Goal: Task Accomplishment & Management: Use online tool/utility

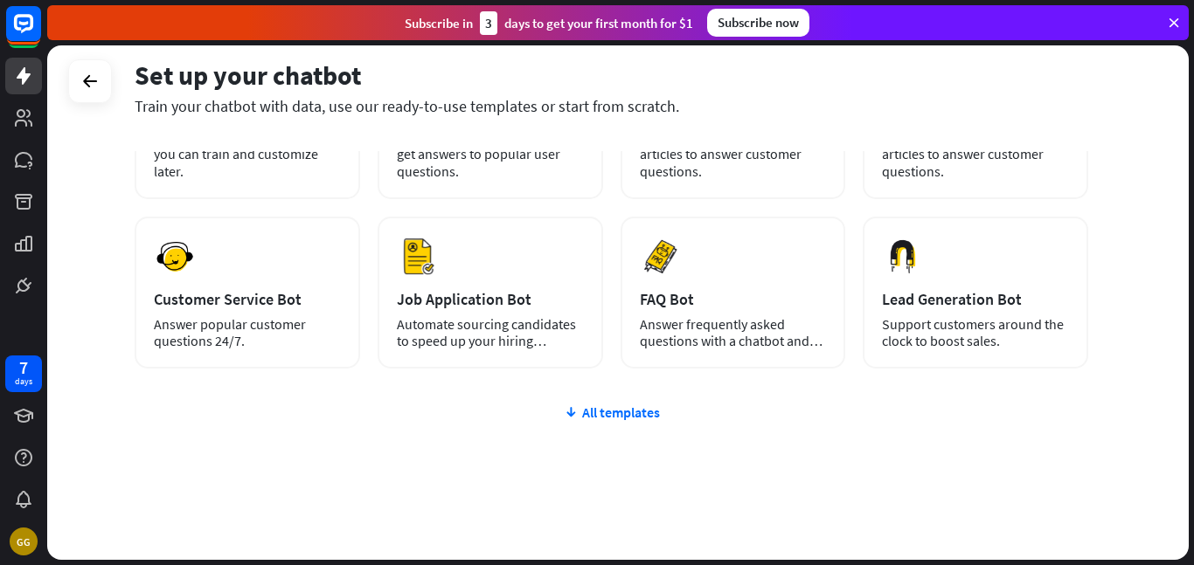
scroll to position [208, 0]
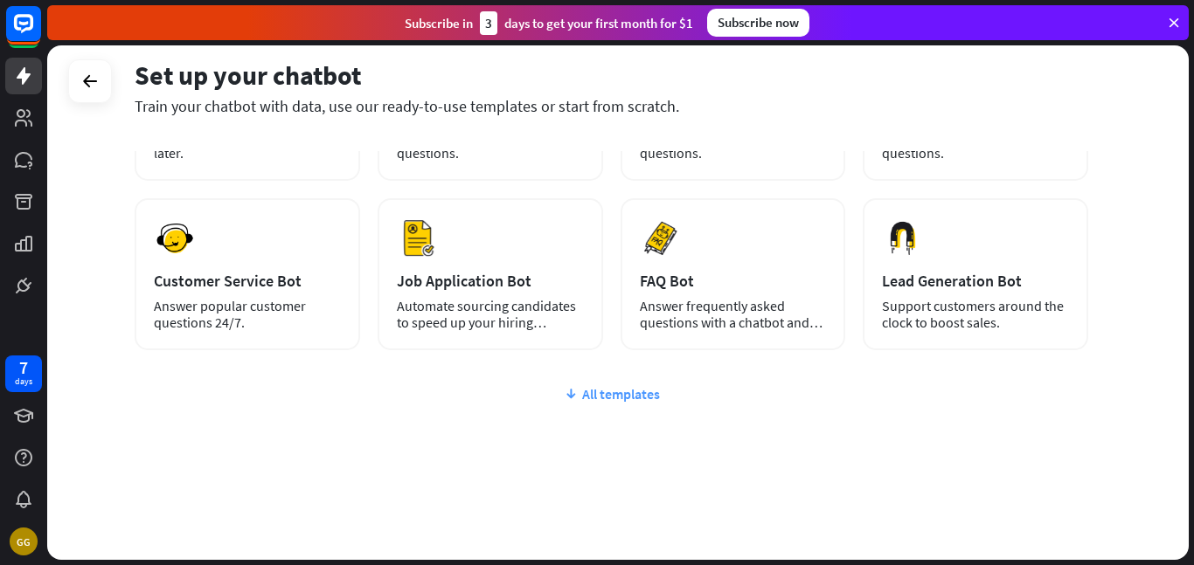
click at [583, 395] on div "All templates" at bounding box center [611, 393] width 953 height 17
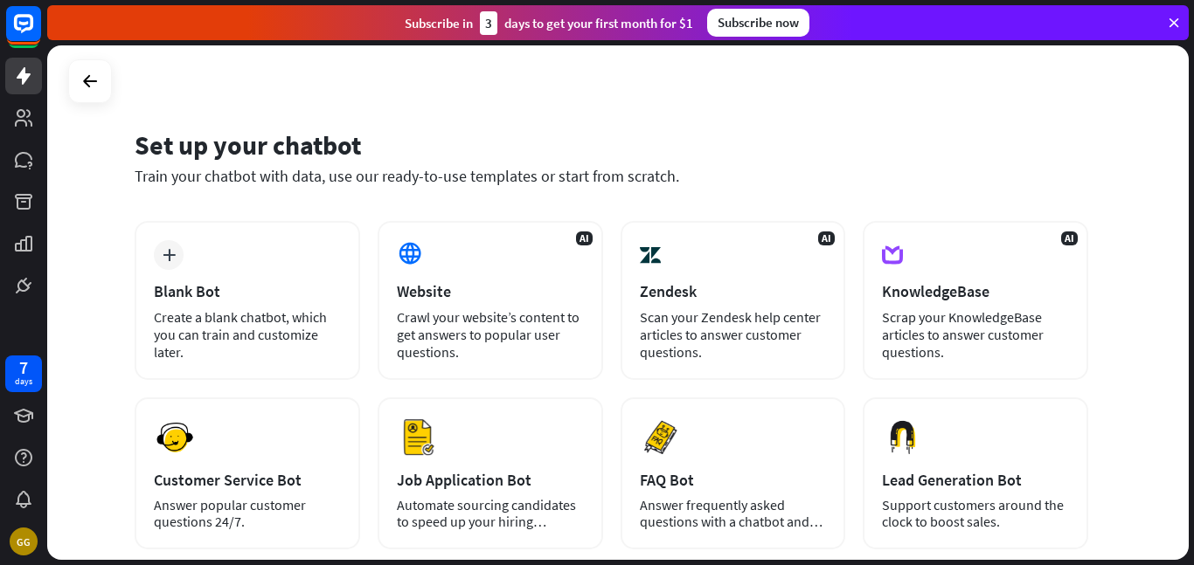
scroll to position [0, 0]
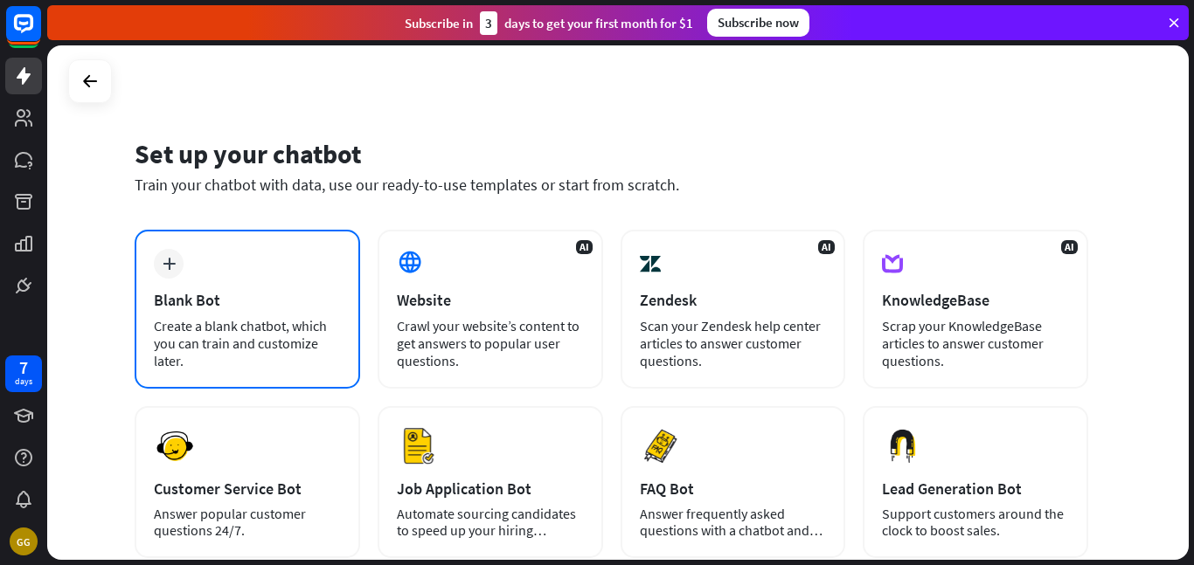
click at [269, 287] on div "plus Blank Bot Create a blank chatbot, which you can train and customize later." at bounding box center [247, 309] width 225 height 159
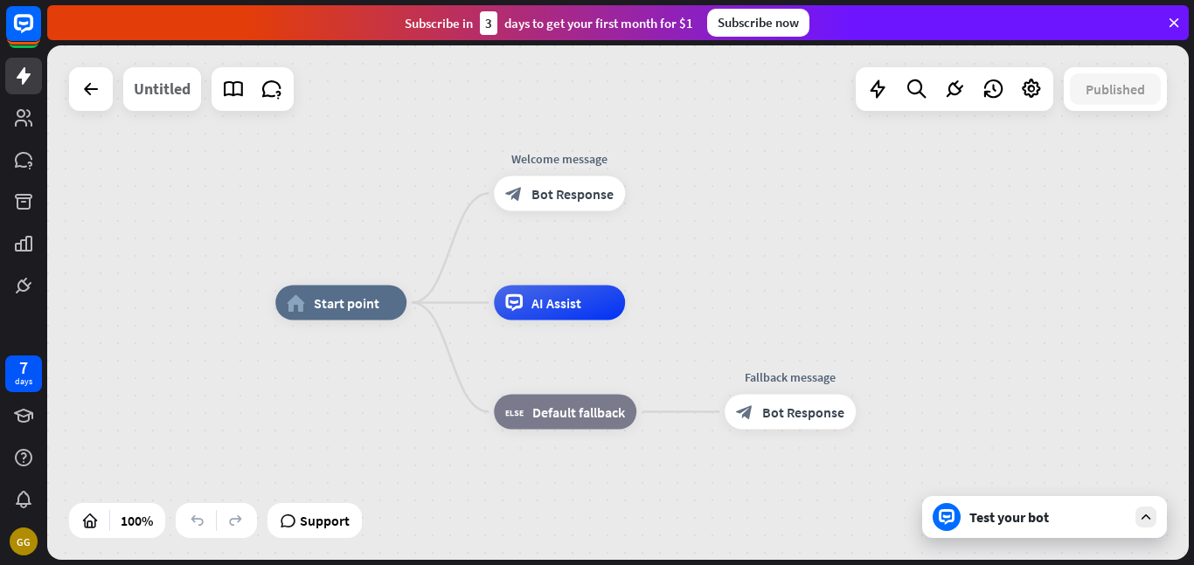
click at [180, 91] on div "Untitled" at bounding box center [162, 89] width 57 height 44
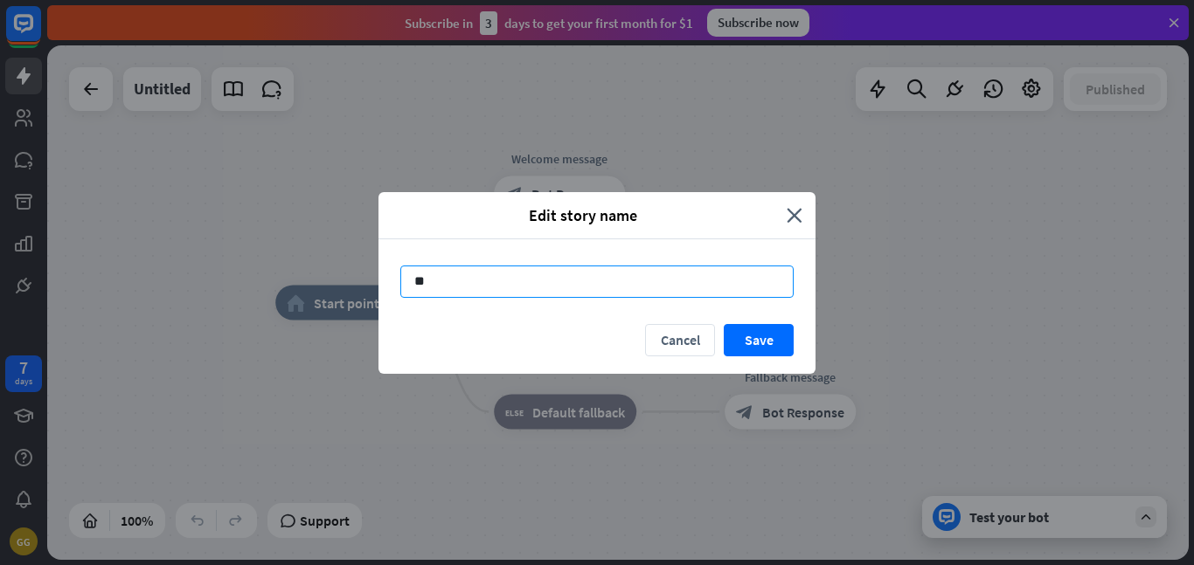
type input "*"
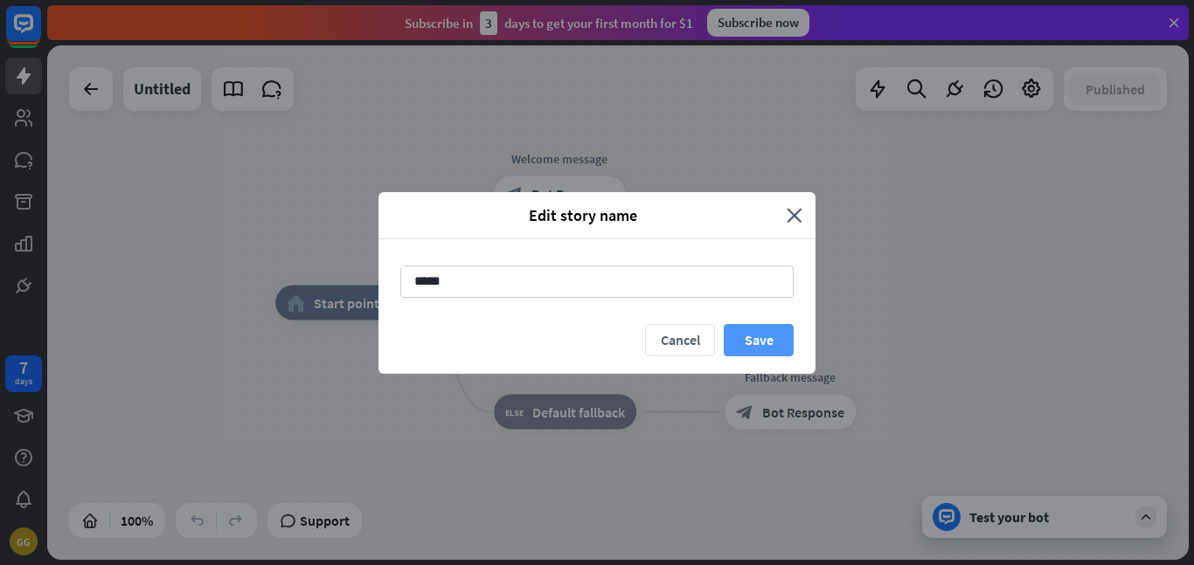
type input "*****"
click at [774, 349] on button "Save" at bounding box center [758, 340] width 70 height 32
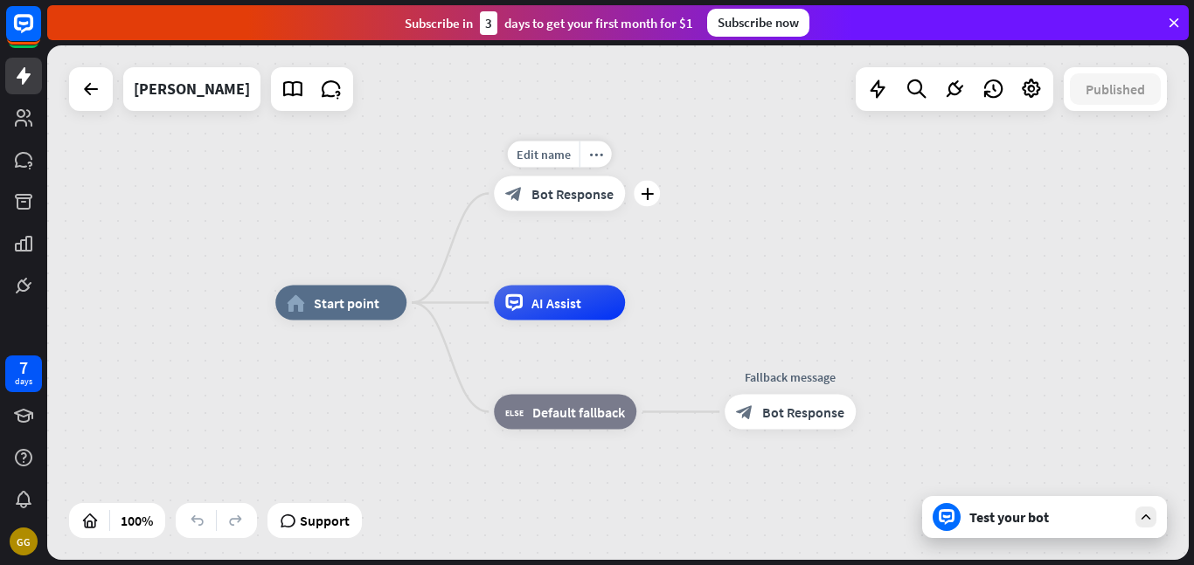
click at [565, 197] on span "Bot Response" at bounding box center [572, 193] width 82 height 17
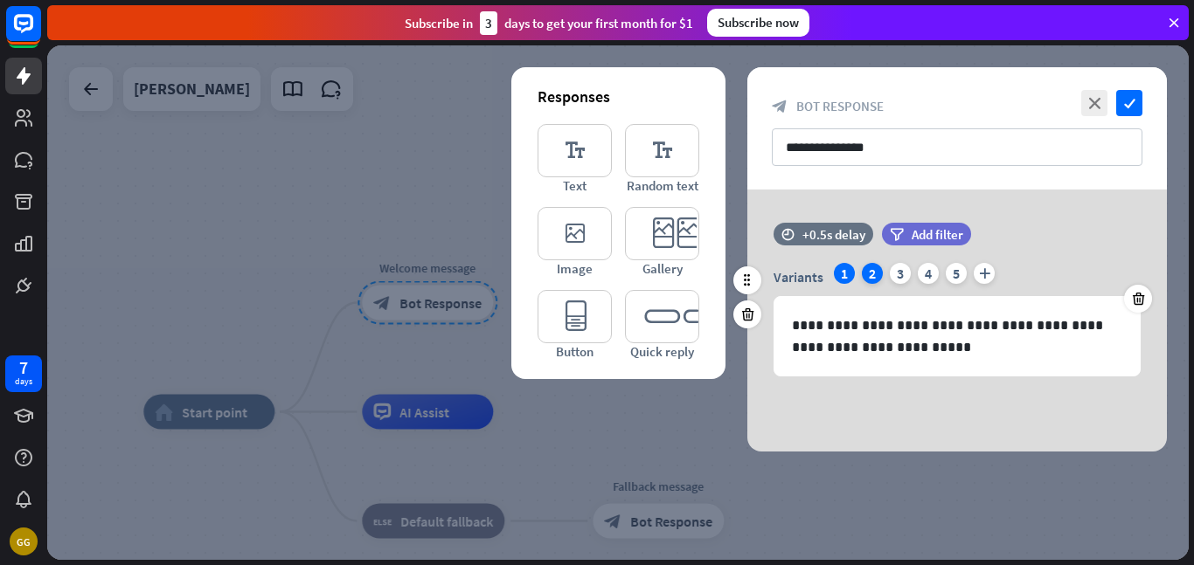
click at [874, 271] on div "2" at bounding box center [871, 273] width 21 height 21
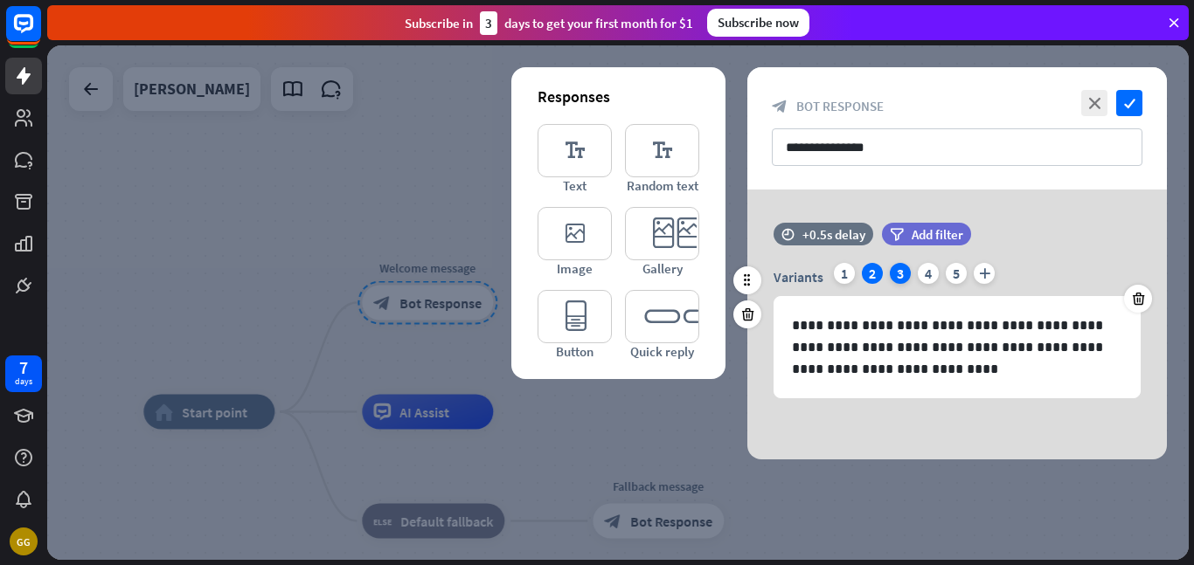
click at [897, 273] on div "3" at bounding box center [899, 273] width 21 height 21
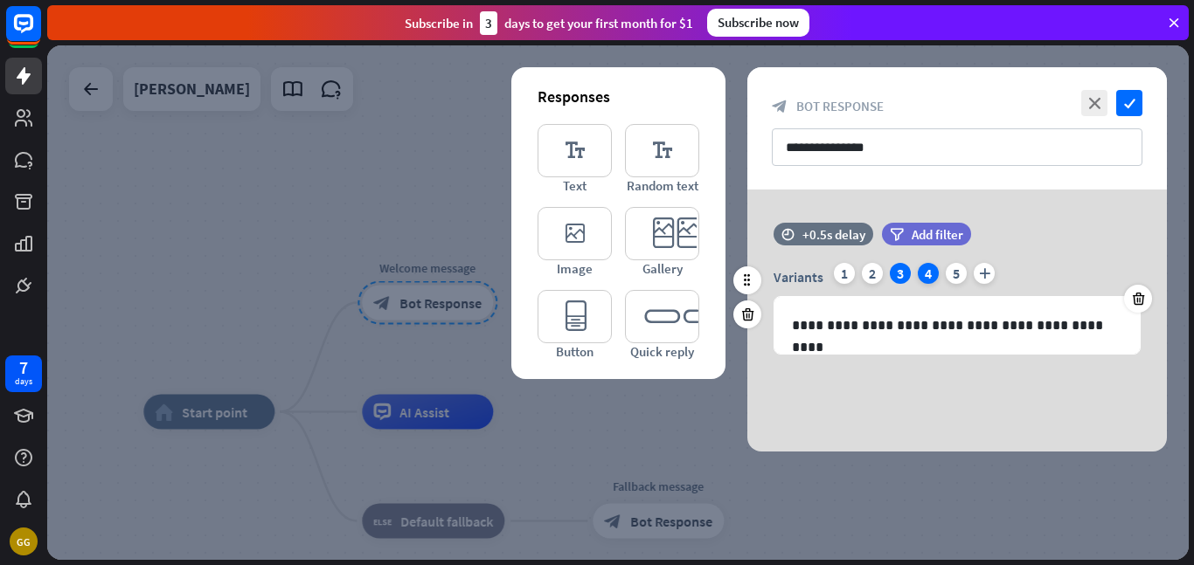
click at [928, 273] on div "4" at bounding box center [927, 273] width 21 height 21
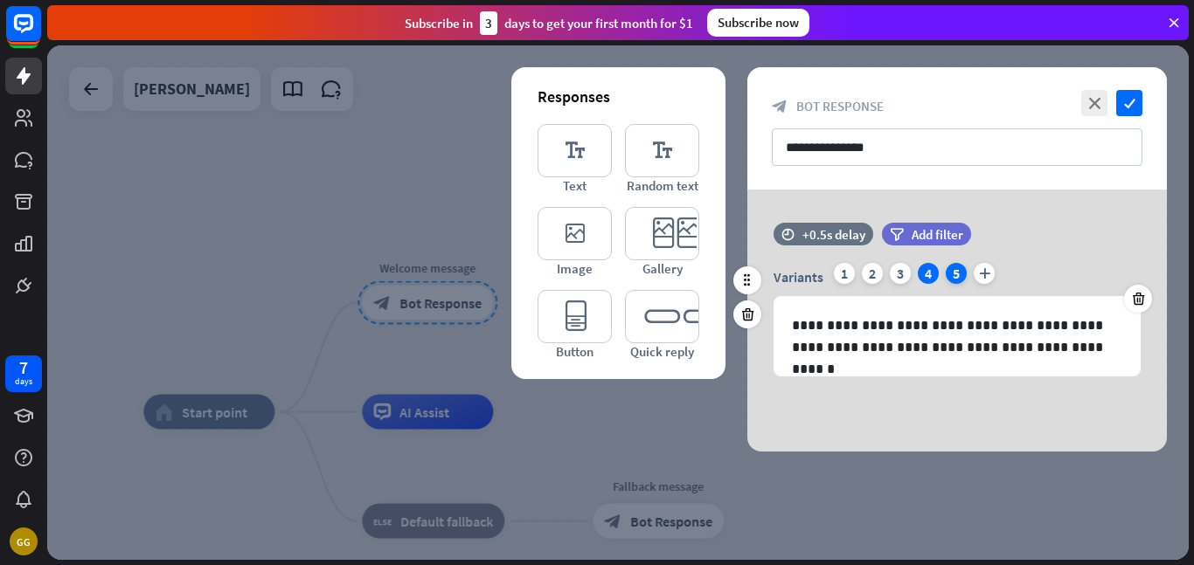
click at [947, 271] on div "5" at bounding box center [955, 273] width 21 height 21
click at [923, 234] on span "Add filter" at bounding box center [937, 234] width 52 height 17
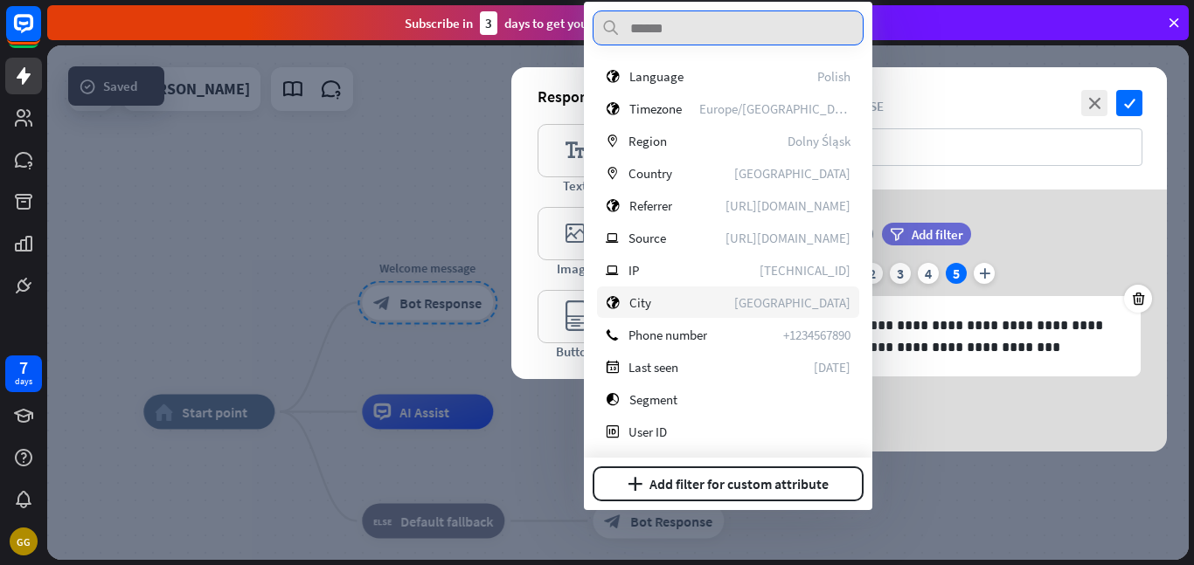
scroll to position [261, 0]
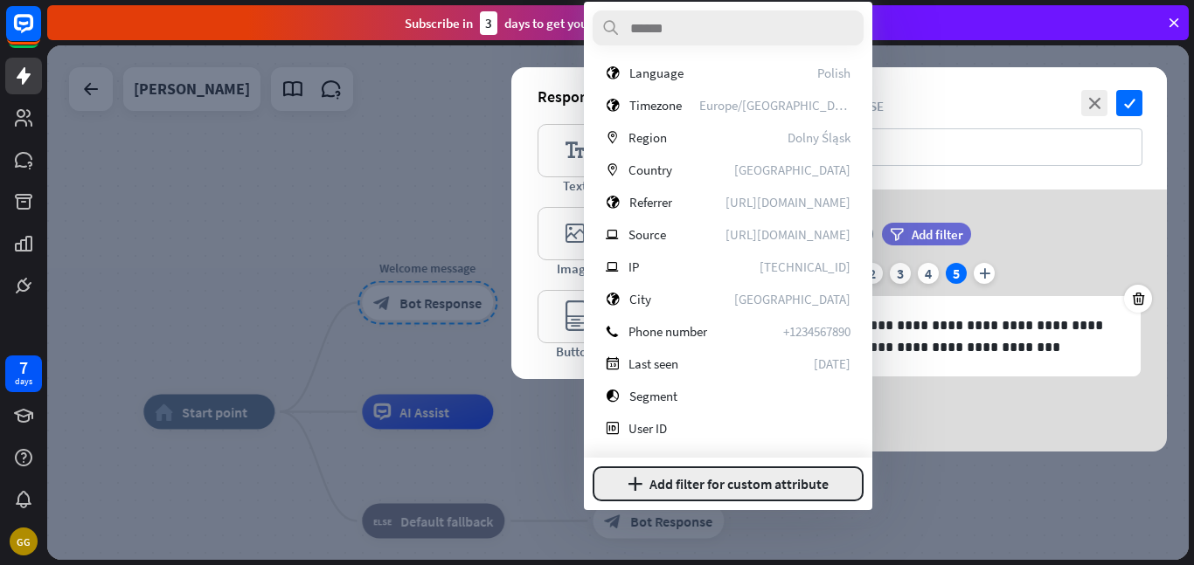
click at [672, 477] on button "plus Add filter for custom attribute" at bounding box center [727, 484] width 271 height 35
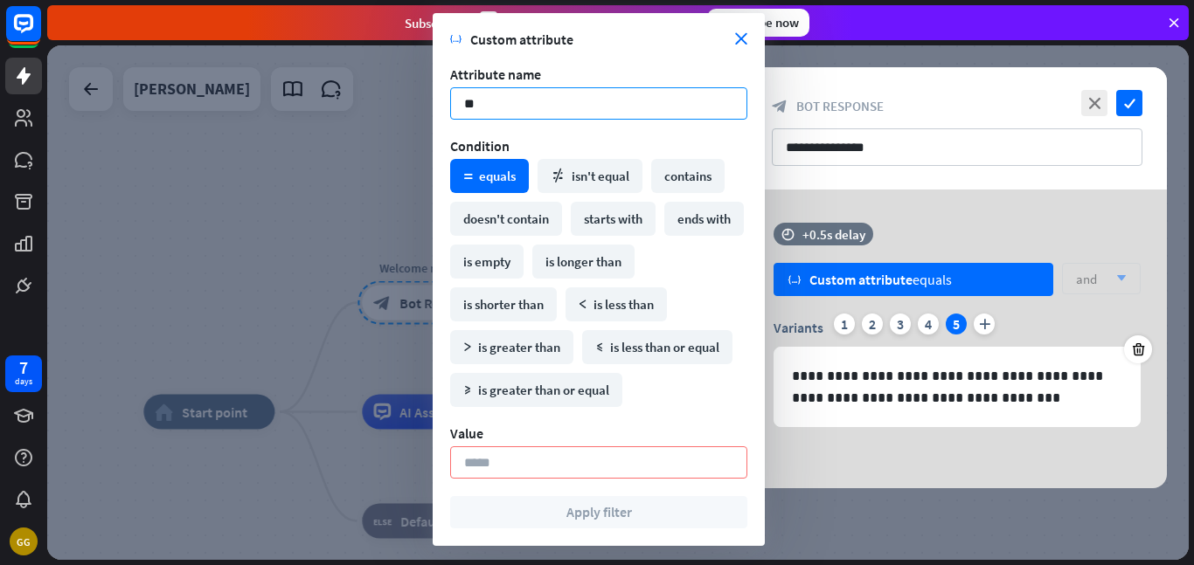
type input "*"
click at [736, 43] on icon "close" at bounding box center [741, 39] width 12 height 12
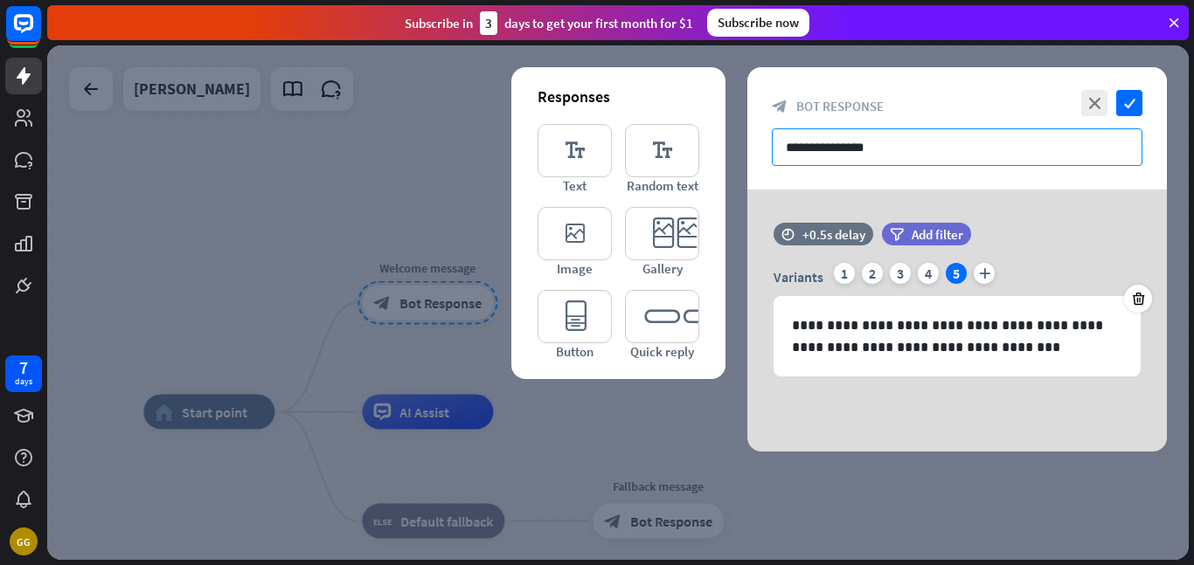
drag, startPoint x: 908, startPoint y: 148, endPoint x: 767, endPoint y: 150, distance: 140.7
click at [767, 150] on div "**********" at bounding box center [956, 128] width 419 height 122
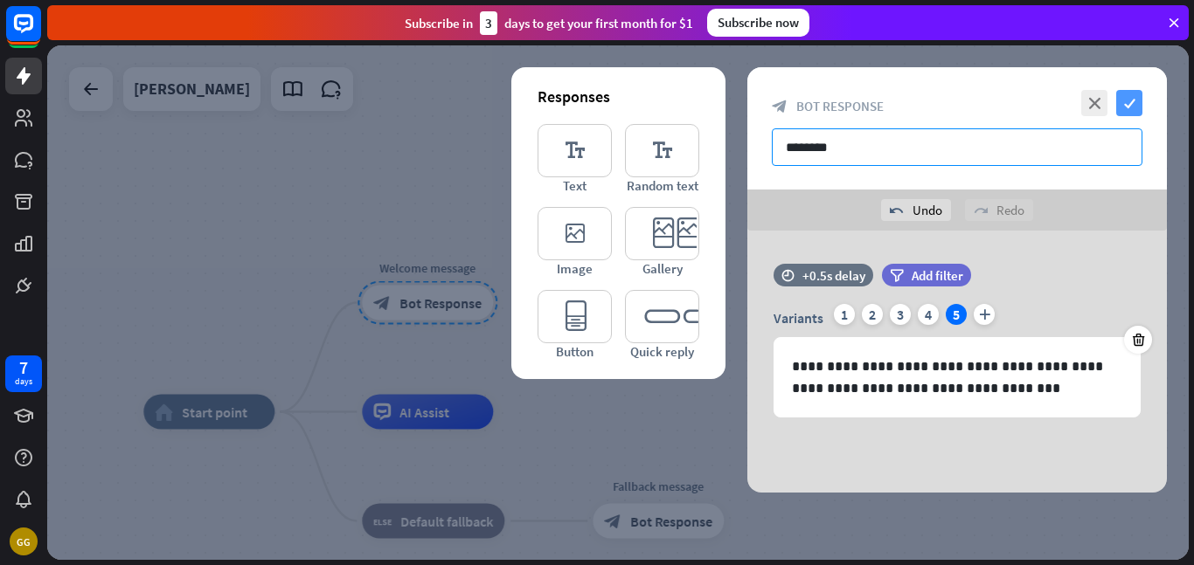
type input "********"
click at [1123, 100] on icon "check" at bounding box center [1129, 103] width 26 height 26
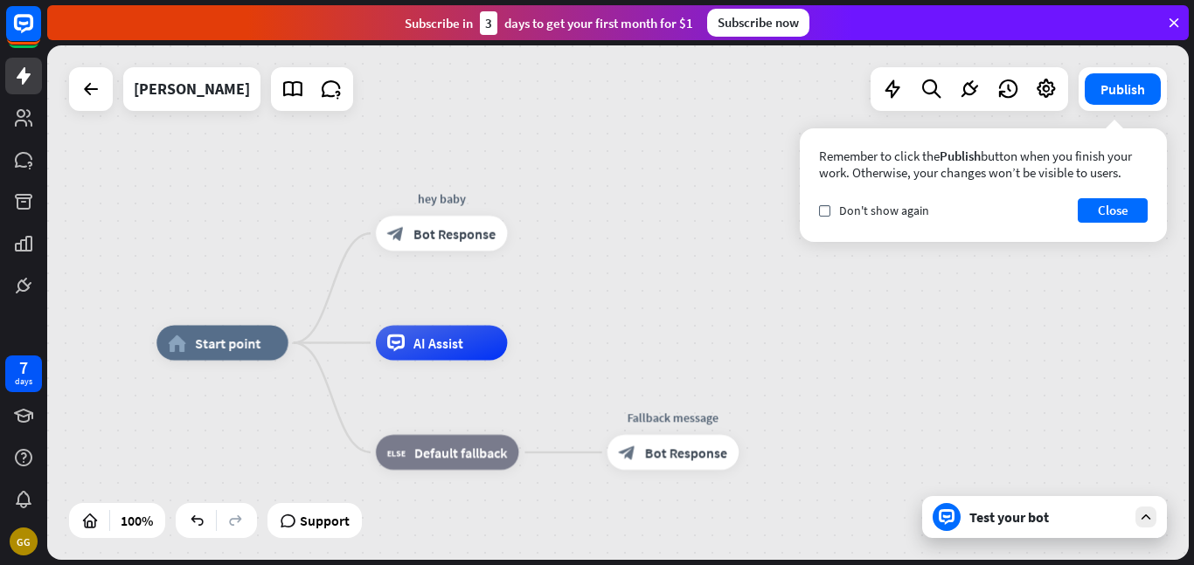
drag, startPoint x: 576, startPoint y: 449, endPoint x: 598, endPoint y: 308, distance: 142.4
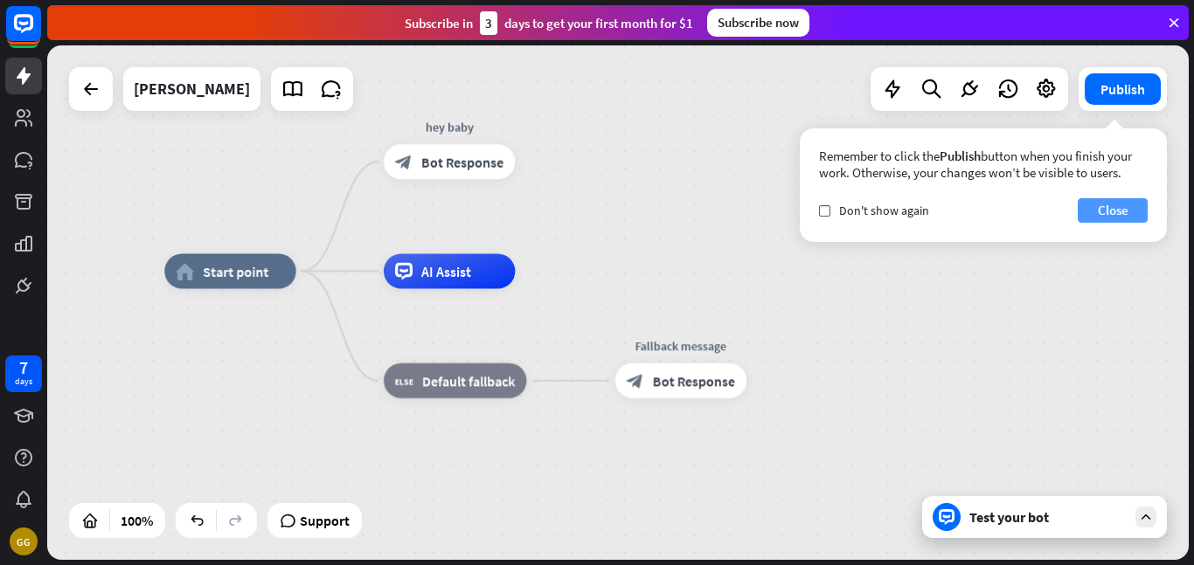
click at [1093, 211] on button "Close" at bounding box center [1112, 210] width 70 height 24
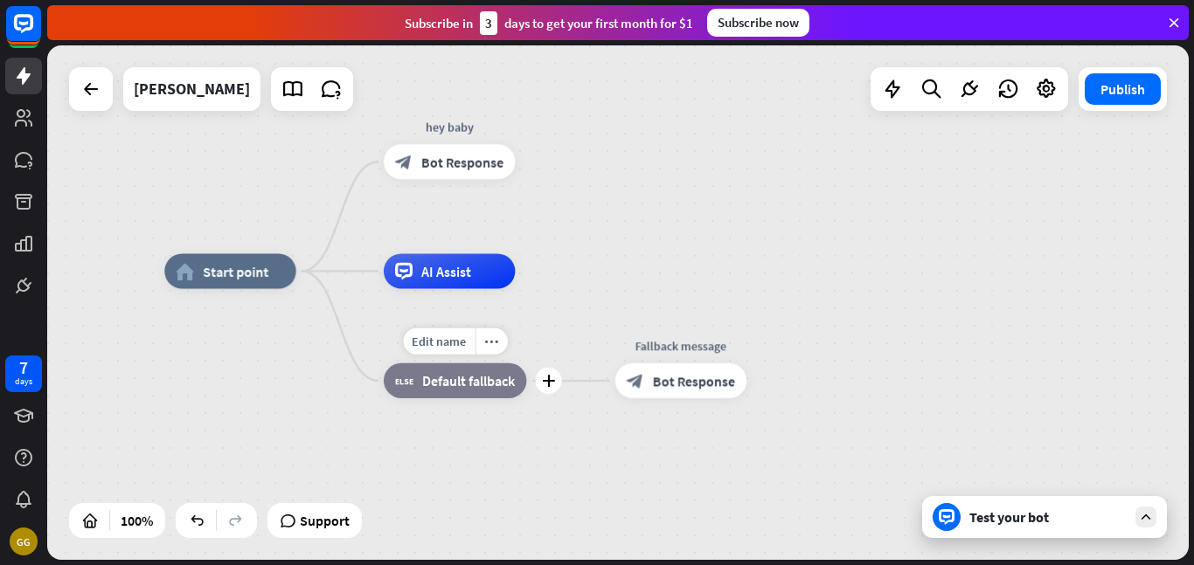
click at [452, 390] on div "block_fallback Default fallback" at bounding box center [455, 380] width 142 height 35
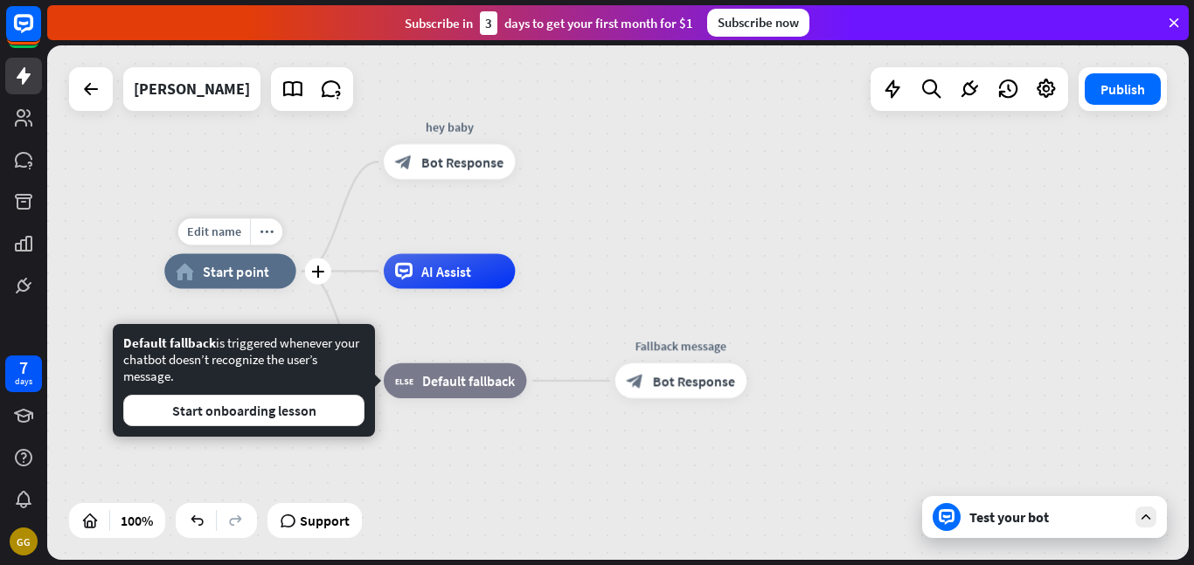
click at [214, 266] on span "Start point" at bounding box center [236, 271] width 66 height 17
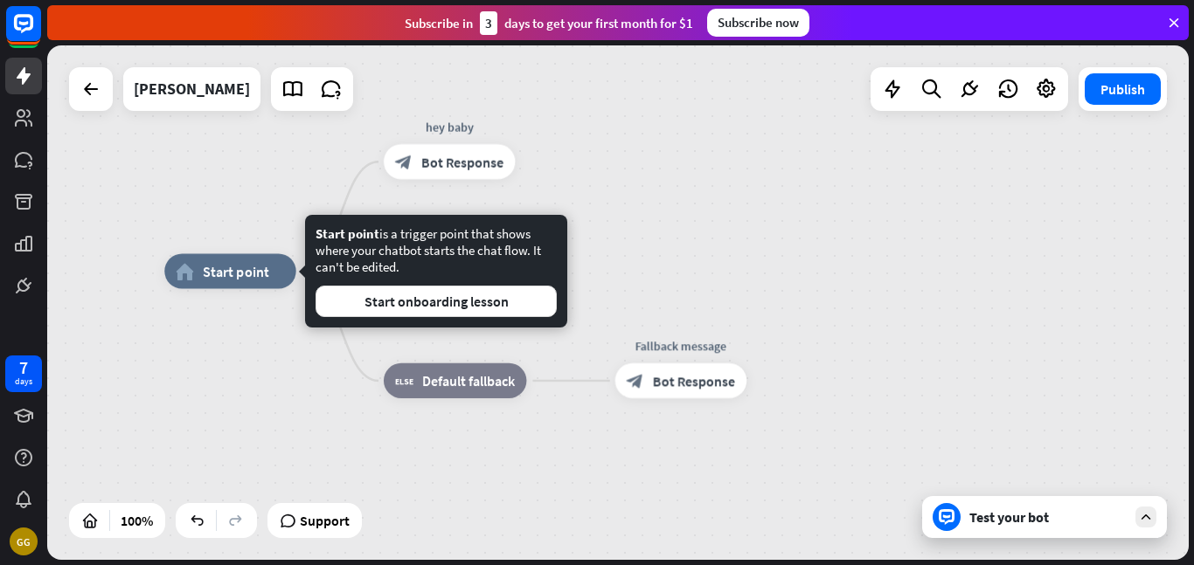
click at [336, 171] on div "home_2 Start point hey baby block_bot_response Bot Response AI Assist block_fal…" at bounding box center [617, 302] width 1141 height 515
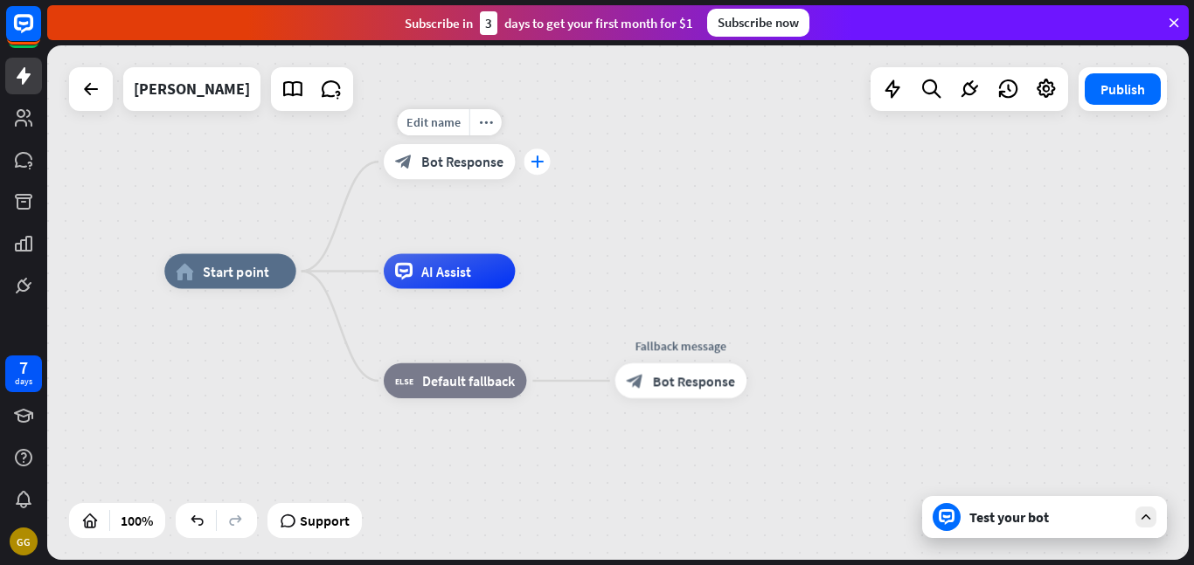
click at [536, 161] on icon "plus" at bounding box center [536, 162] width 13 height 12
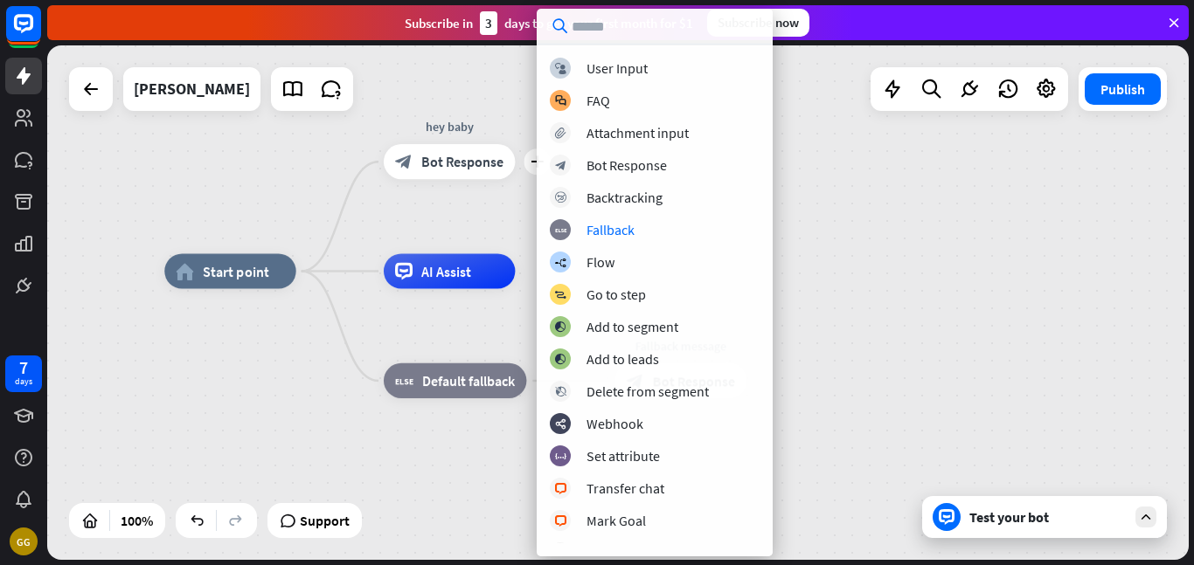
click at [842, 241] on div "home_2 Start point plus hey baby block_bot_response Bot Response AI Assist bloc…" at bounding box center [617, 302] width 1141 height 515
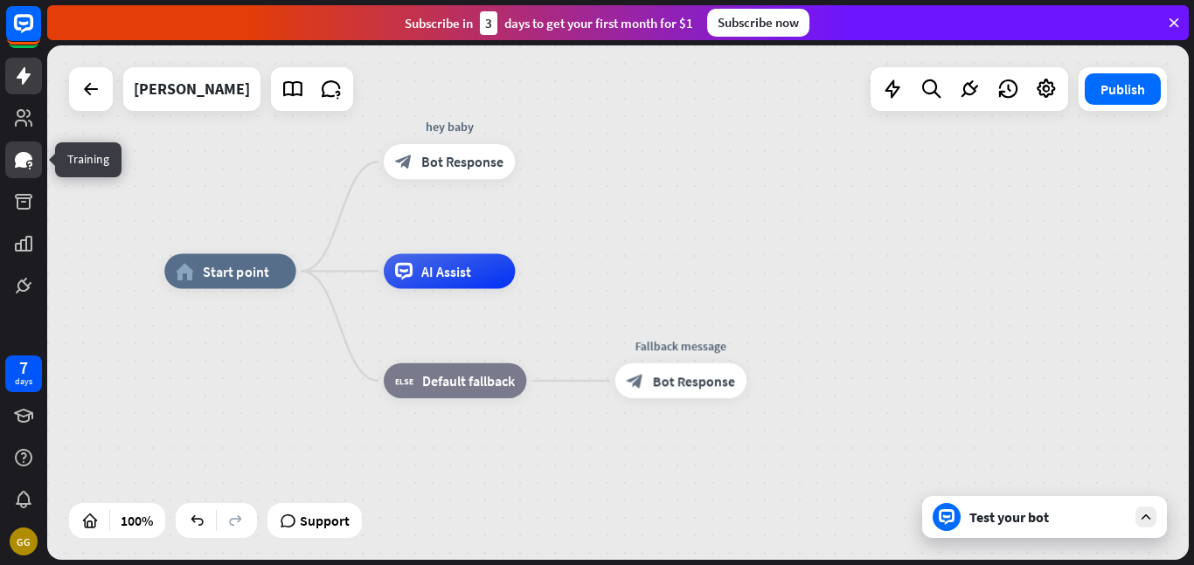
click at [21, 157] on icon at bounding box center [23, 160] width 17 height 16
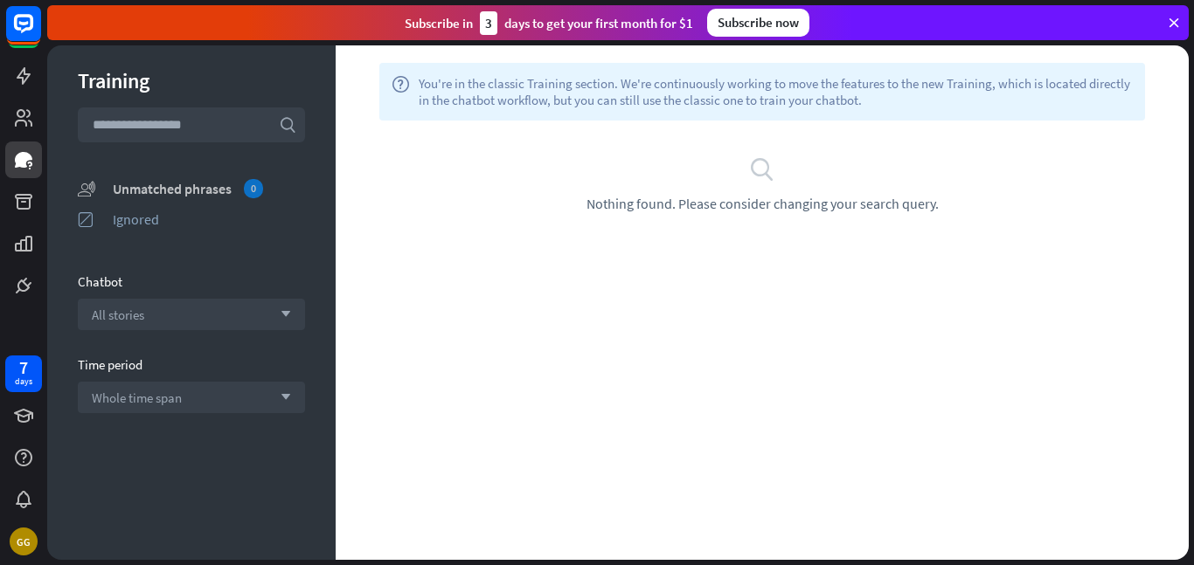
click at [130, 194] on div "Unmatched phrases 0" at bounding box center [209, 188] width 192 height 19
click at [149, 136] on input "text" at bounding box center [191, 124] width 227 height 35
click at [124, 307] on span "All stories" at bounding box center [118, 315] width 52 height 17
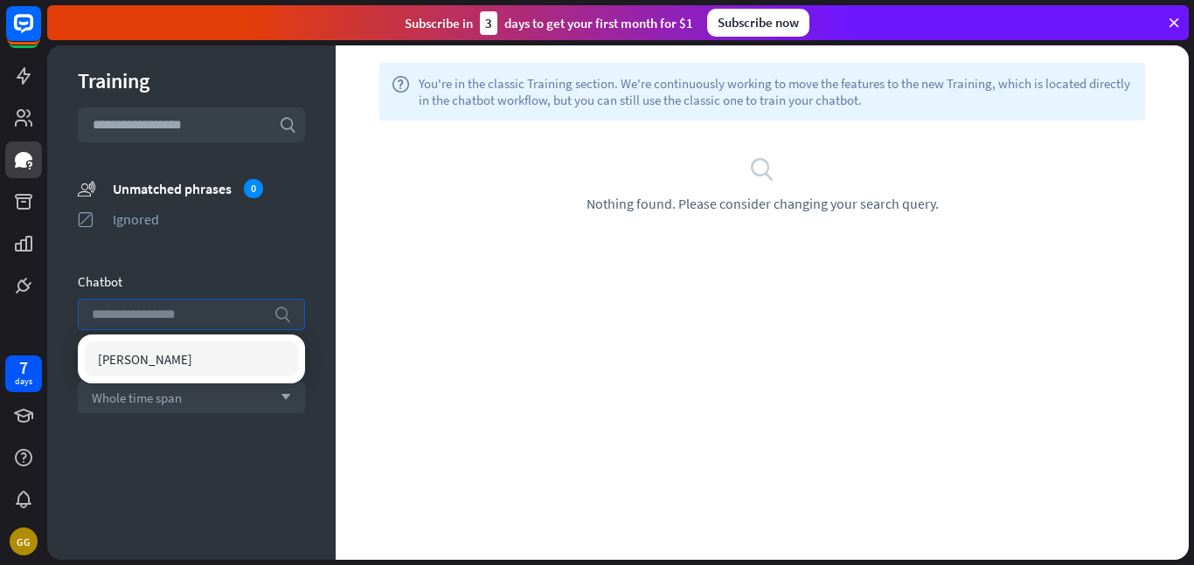
click at [123, 358] on span "[PERSON_NAME]" at bounding box center [145, 359] width 94 height 17
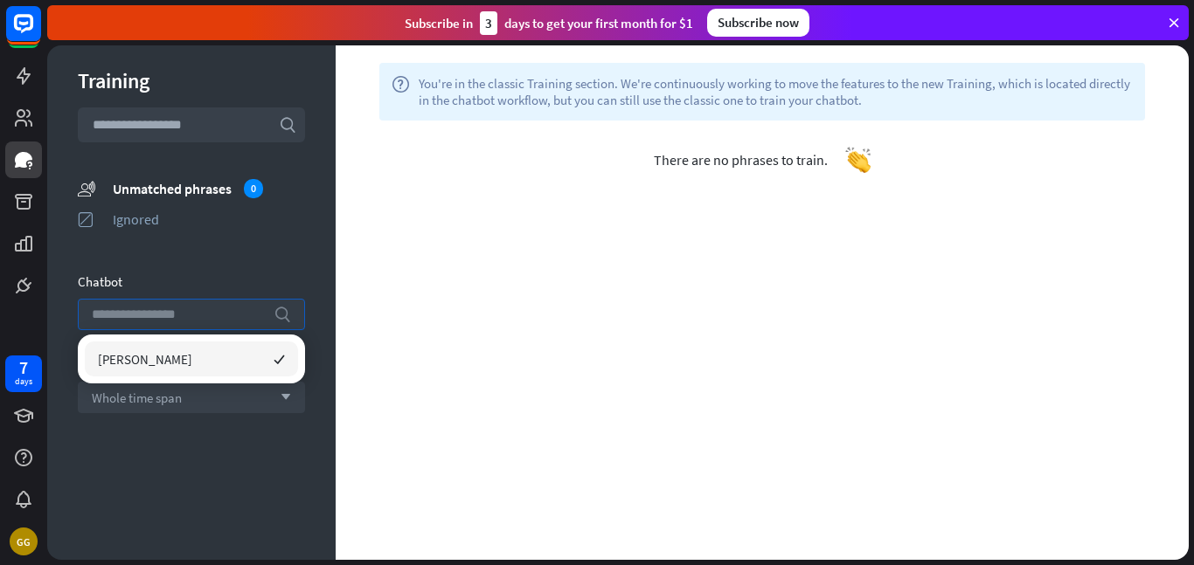
click at [182, 425] on div "Training search unmatched_phrases Unmatched phrases 0 ignored Ignored Chatbot s…" at bounding box center [191, 302] width 288 height 515
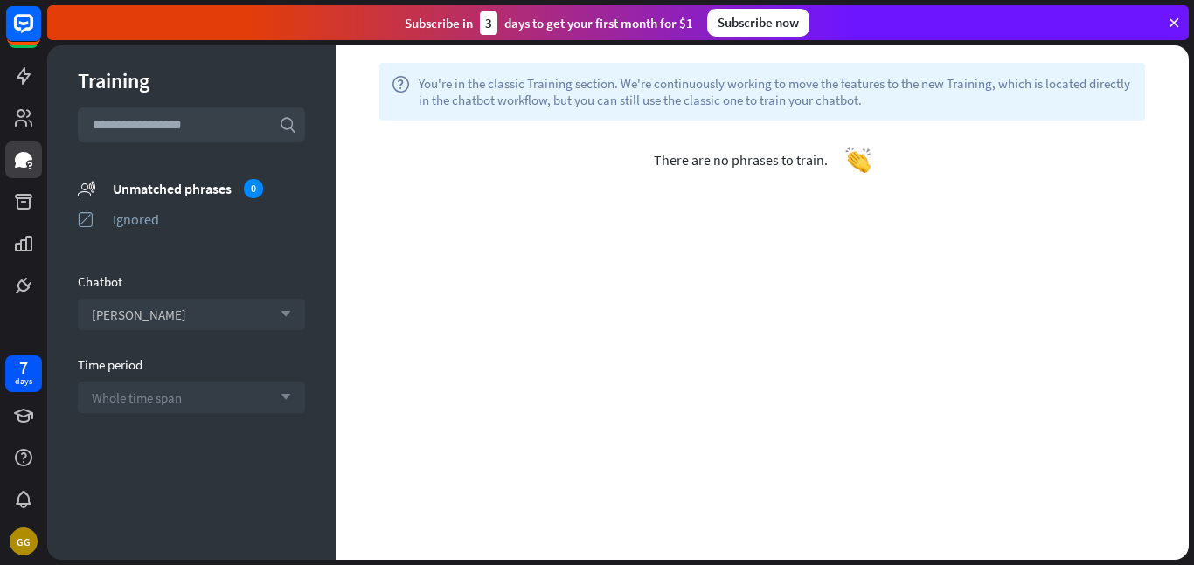
click at [183, 398] on div "Whole time span arrow_down" at bounding box center [191, 397] width 227 height 31
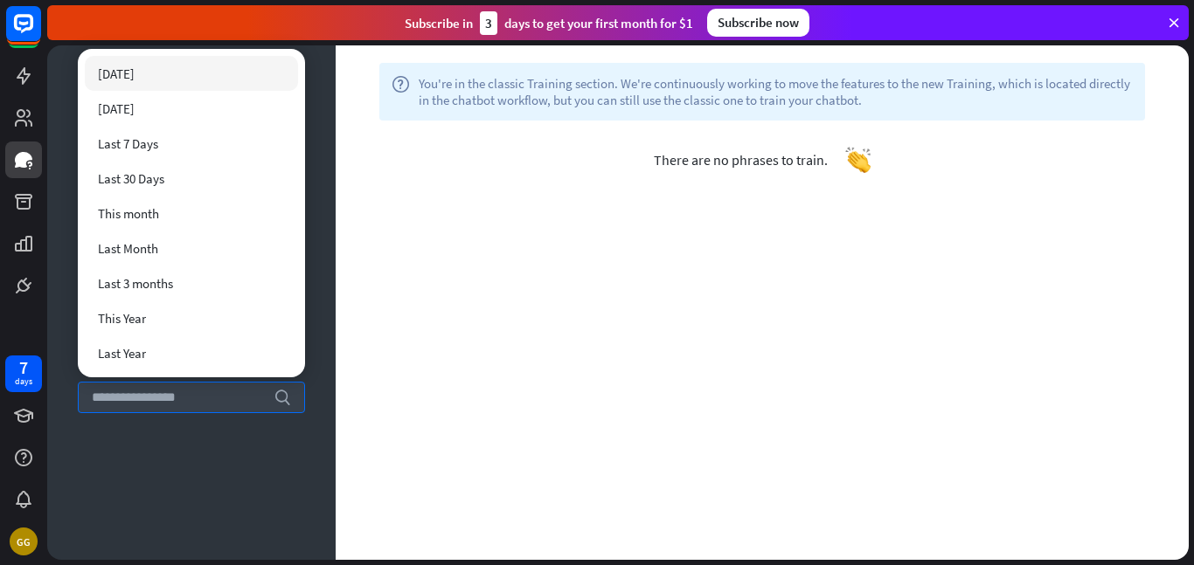
click at [173, 446] on div "Training search unmatched_phrases Unmatched phrases 0 ignored Ignored Chatbot […" at bounding box center [191, 302] width 288 height 515
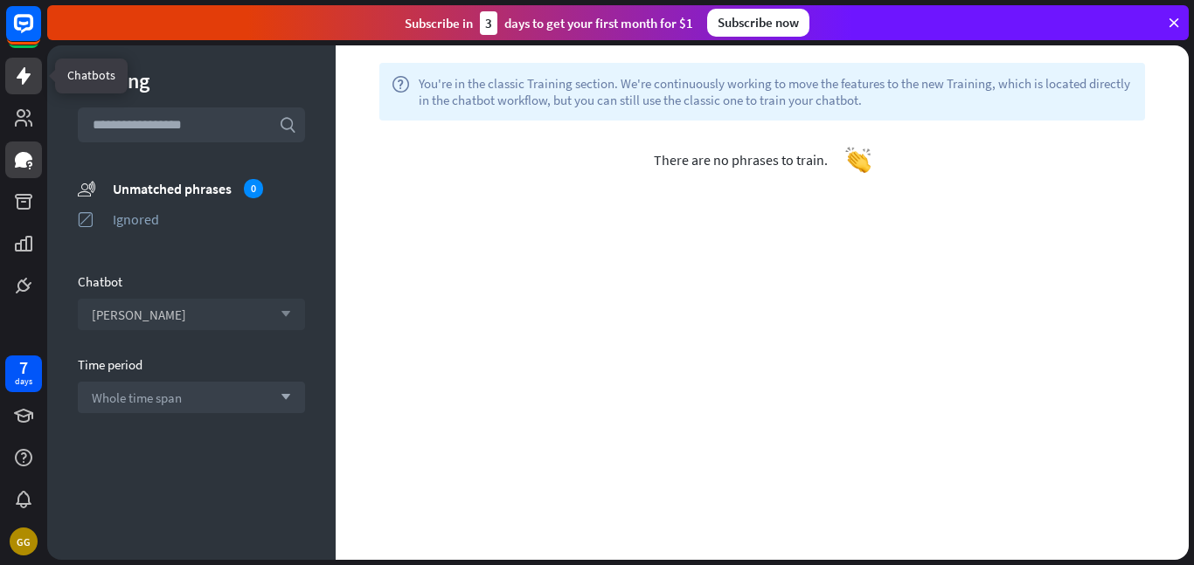
click at [25, 75] on icon at bounding box center [24, 75] width 14 height 17
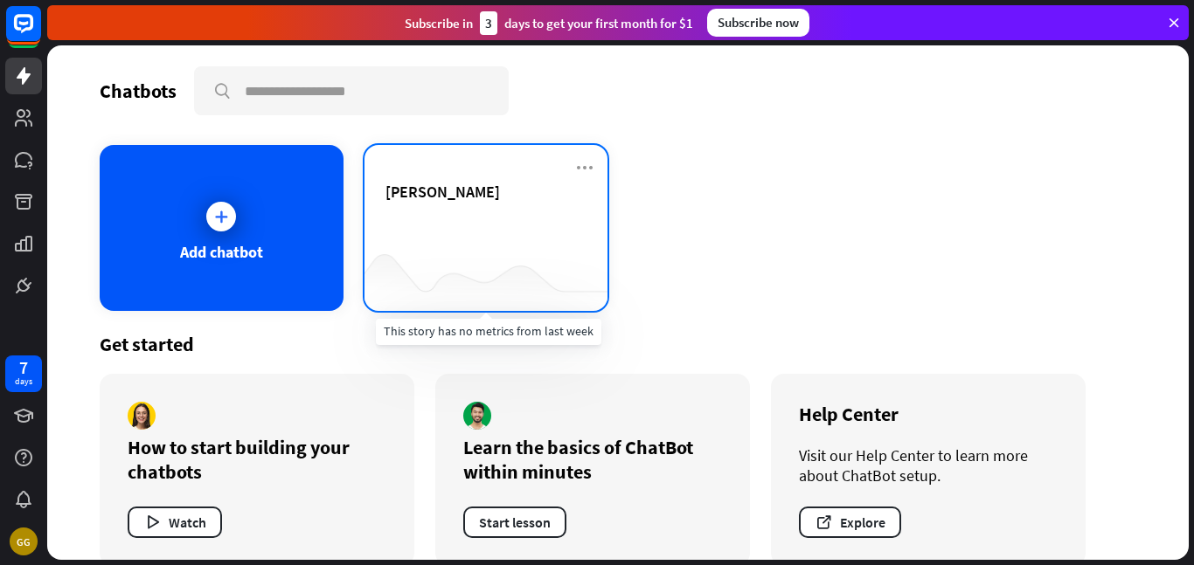
click at [429, 246] on div at bounding box center [486, 276] width 244 height 67
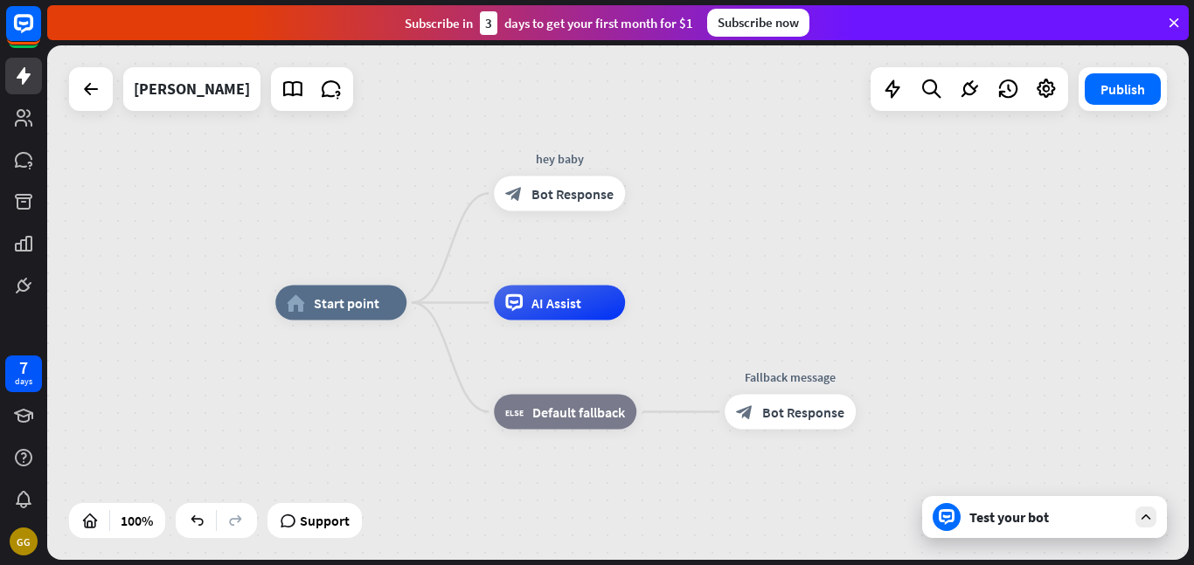
click at [980, 515] on div "Test your bot" at bounding box center [1047, 517] width 157 height 17
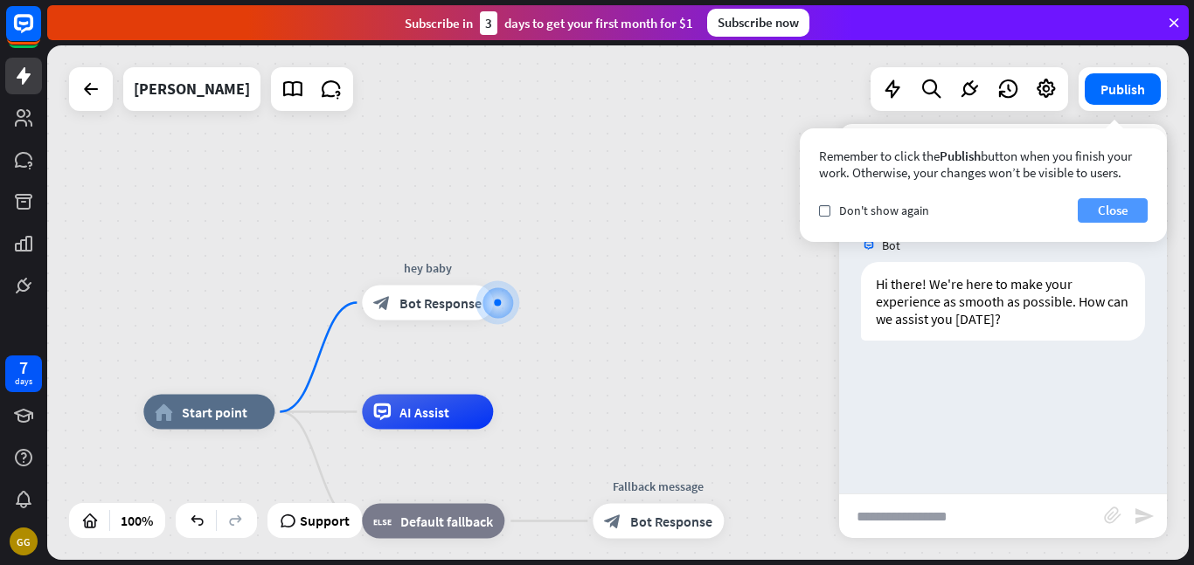
click at [1102, 212] on button "Close" at bounding box center [1112, 210] width 70 height 24
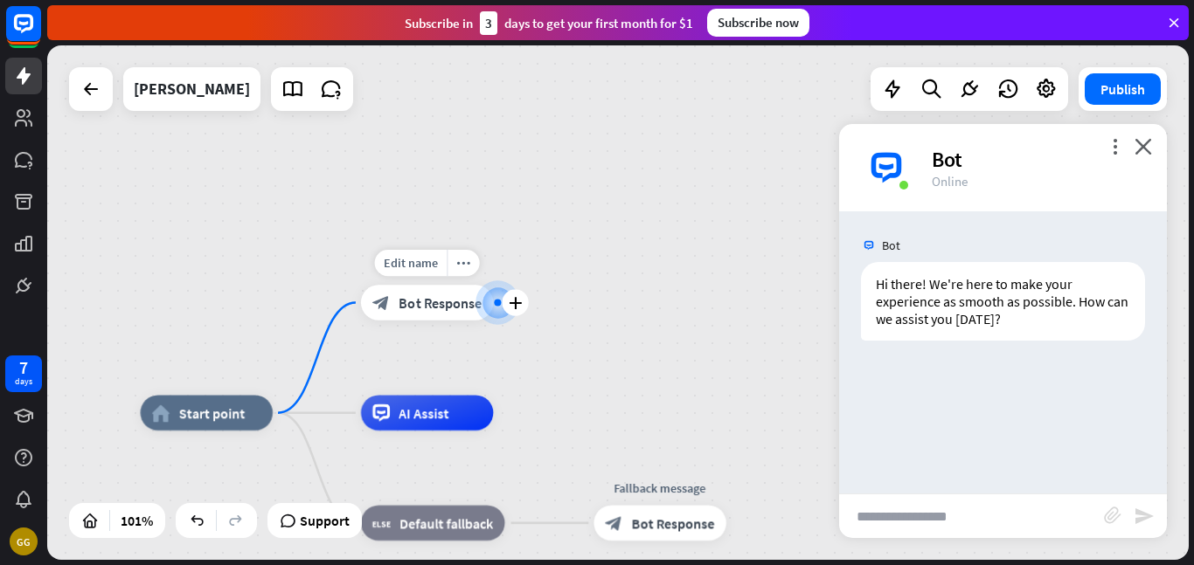
click at [418, 303] on span "Bot Response" at bounding box center [439, 302] width 83 height 17
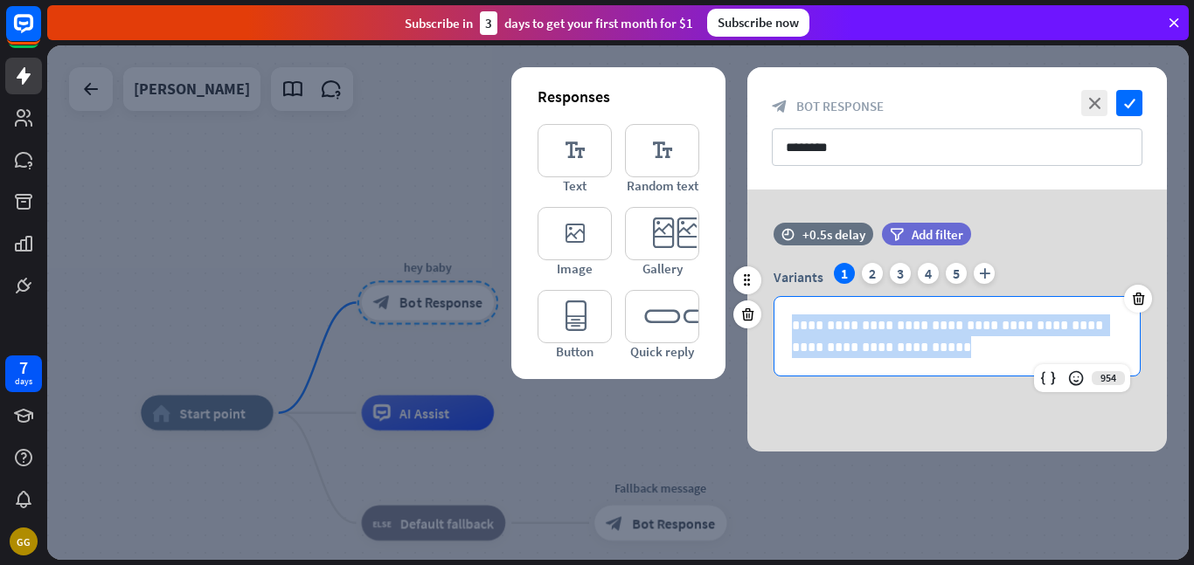
drag, startPoint x: 916, startPoint y: 356, endPoint x: 788, endPoint y: 325, distance: 131.4
click at [788, 325] on div "**********" at bounding box center [956, 320] width 367 height 114
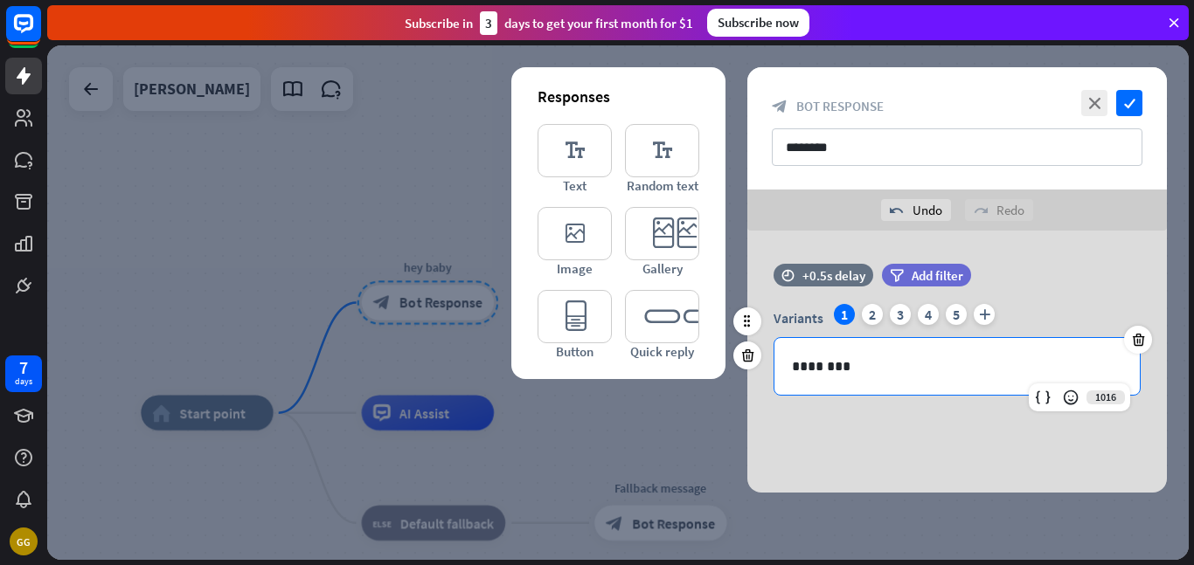
click at [1079, 277] on div "time +0.5s delay filter Add filter" at bounding box center [956, 284] width 419 height 40
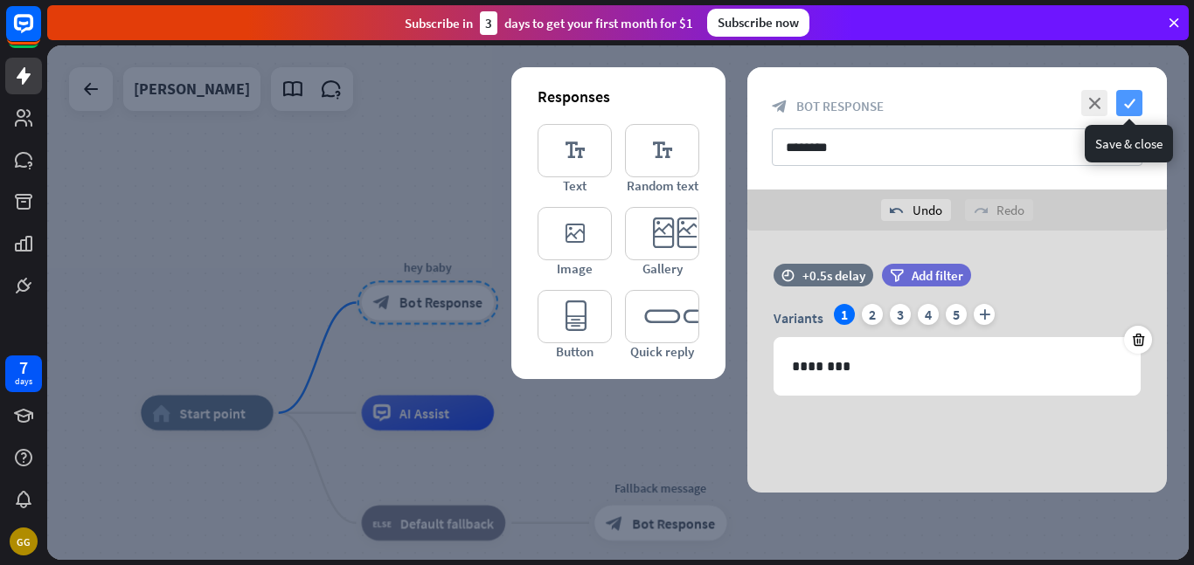
click at [1126, 100] on icon "check" at bounding box center [1129, 103] width 26 height 26
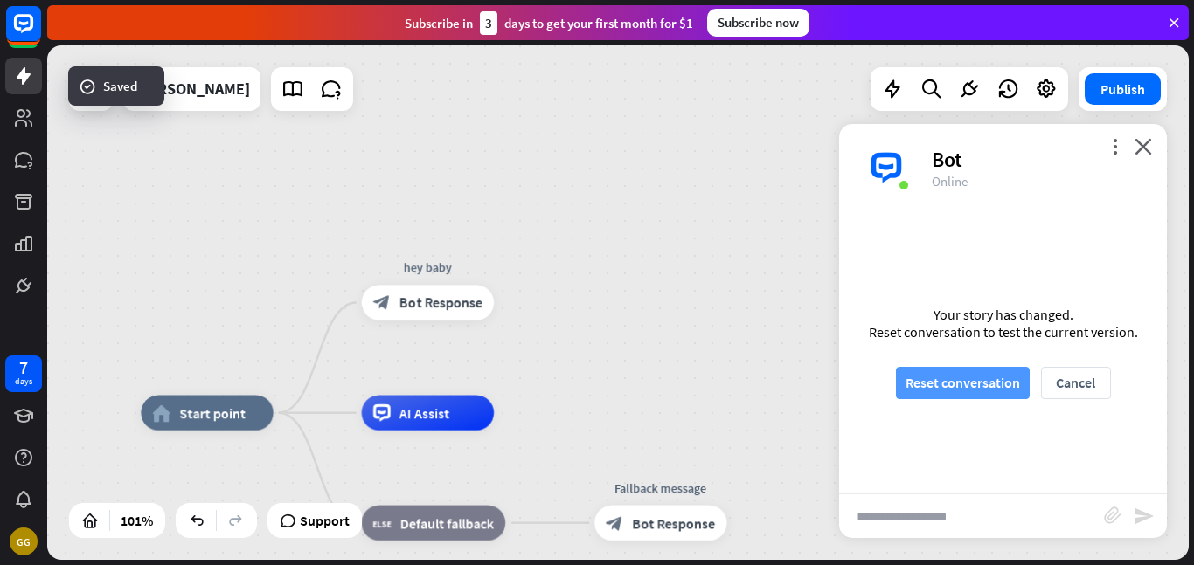
click at [933, 391] on button "Reset conversation" at bounding box center [963, 383] width 134 height 32
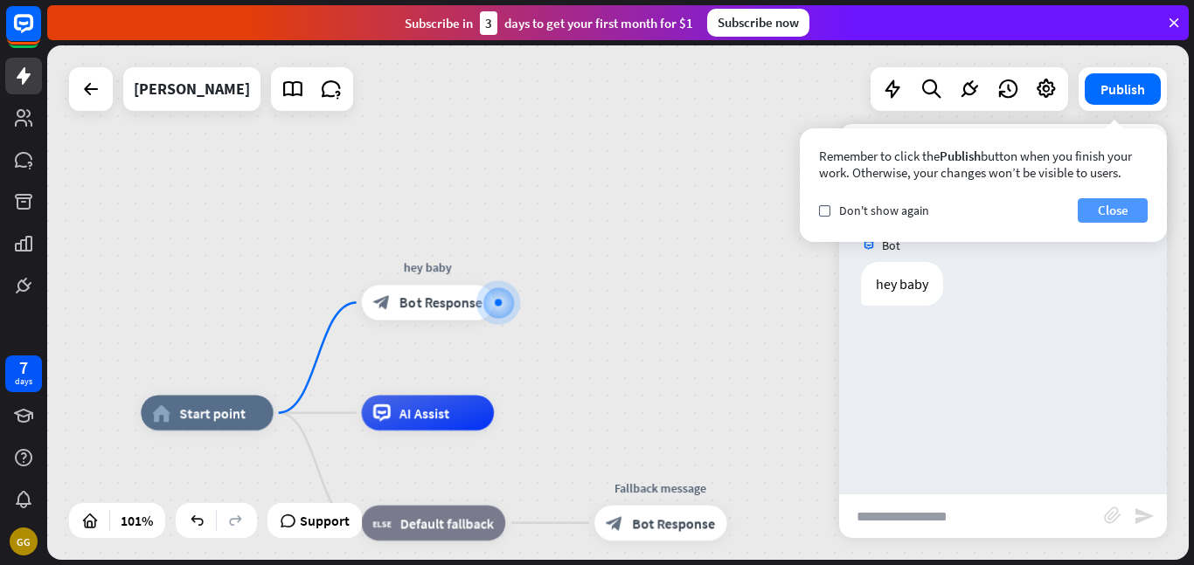
click at [1088, 211] on button "Close" at bounding box center [1112, 210] width 70 height 24
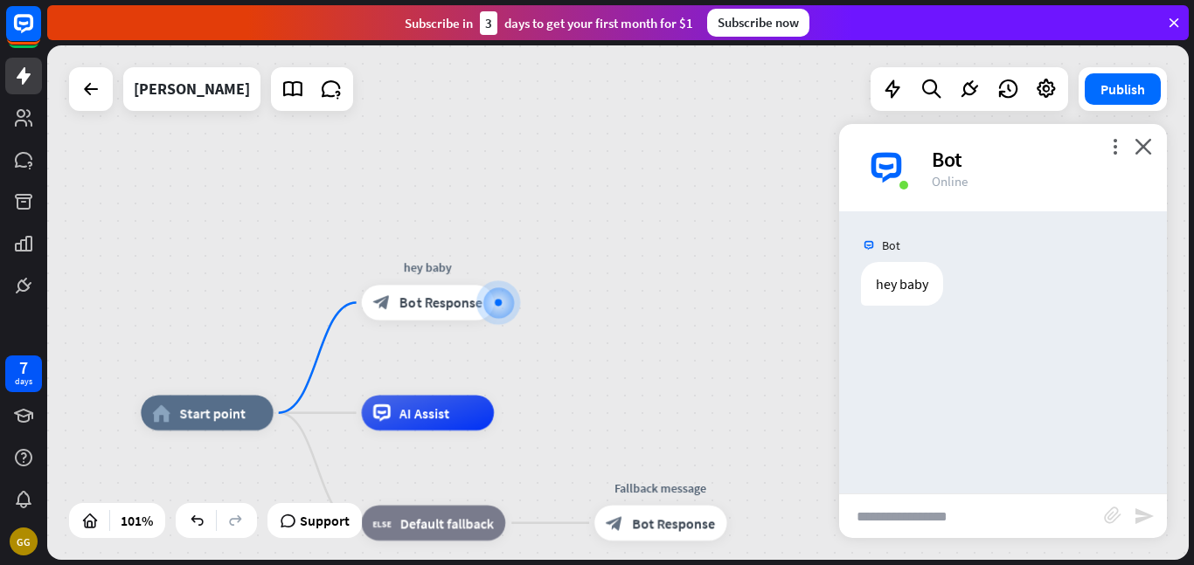
click at [868, 503] on input "text" at bounding box center [971, 517] width 265 height 44
type input "***"
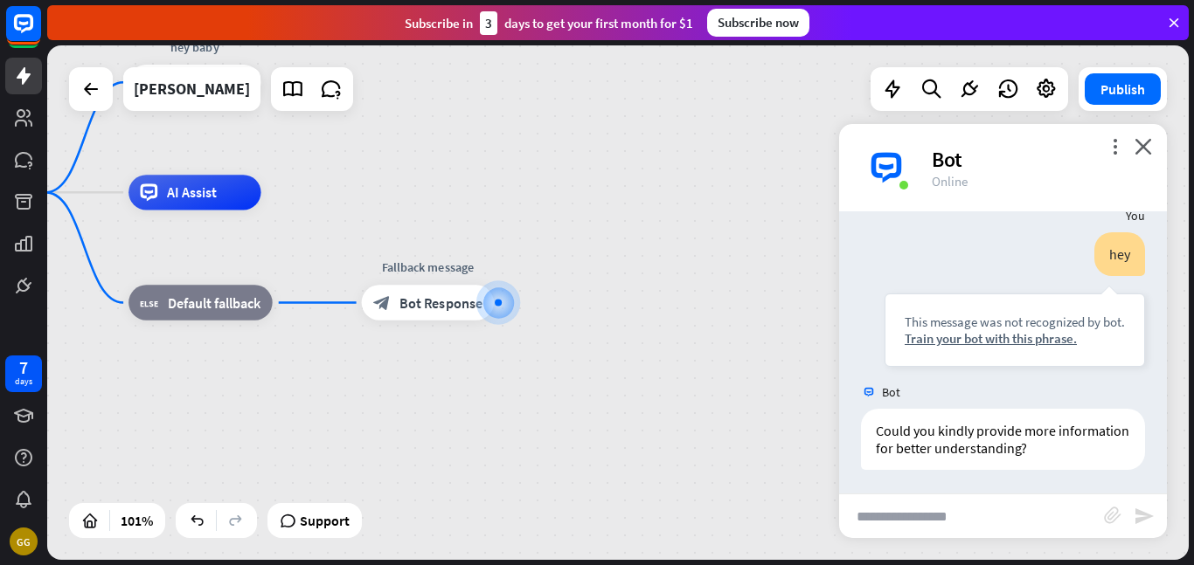
scroll to position [118, 0]
